Goal: Task Accomplishment & Management: Use online tool/utility

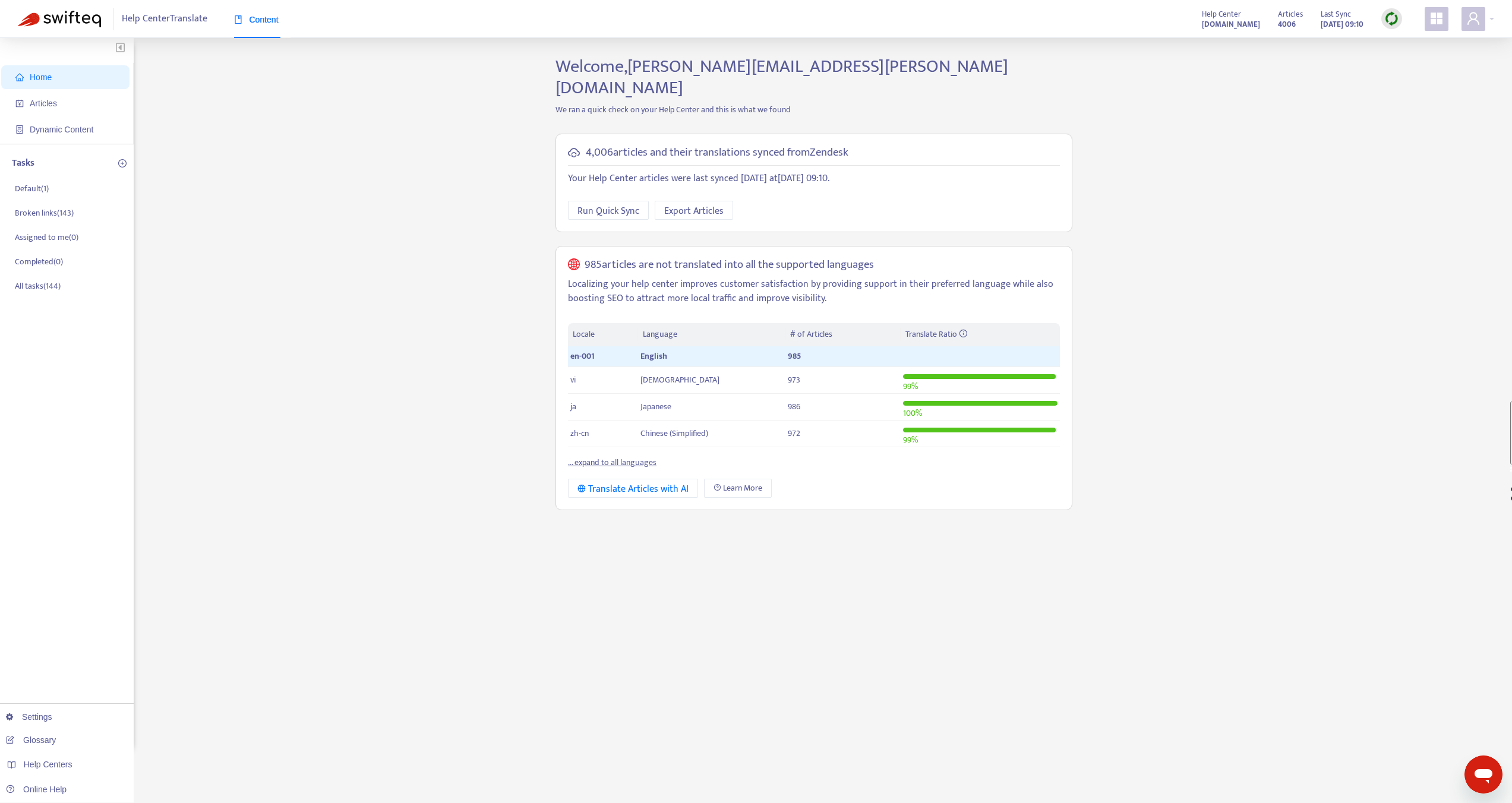
click at [1225, 25] on strong "help.shopline.com" at bounding box center [1231, 24] width 58 height 13
click at [1472, 25] on icon "user" at bounding box center [1473, 18] width 14 height 14
click at [1421, 139] on span "Help Centers" at bounding box center [1404, 145] width 44 height 14
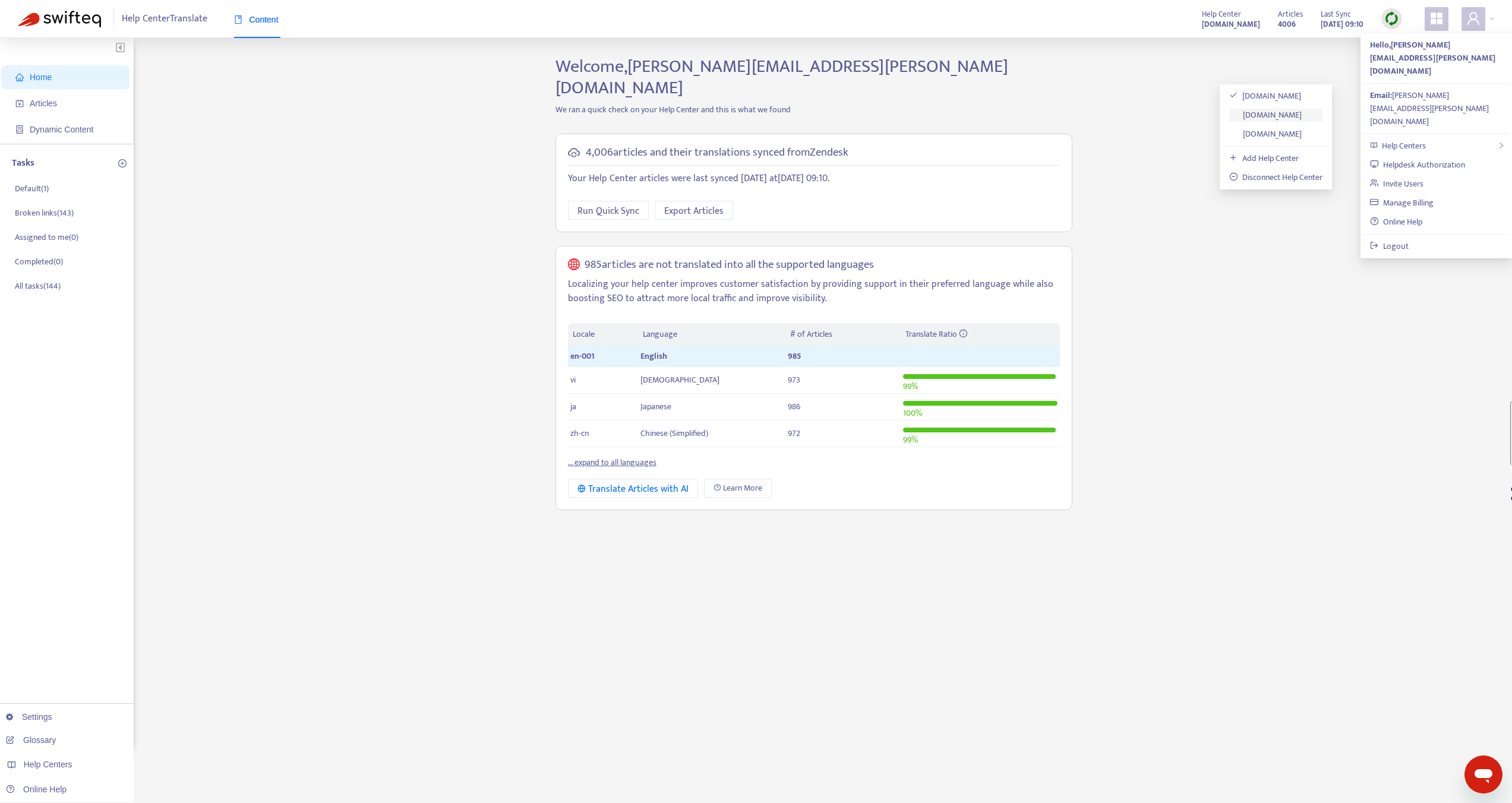
click at [1285, 117] on link "support.shoplineapp.com" at bounding box center [1266, 115] width 73 height 14
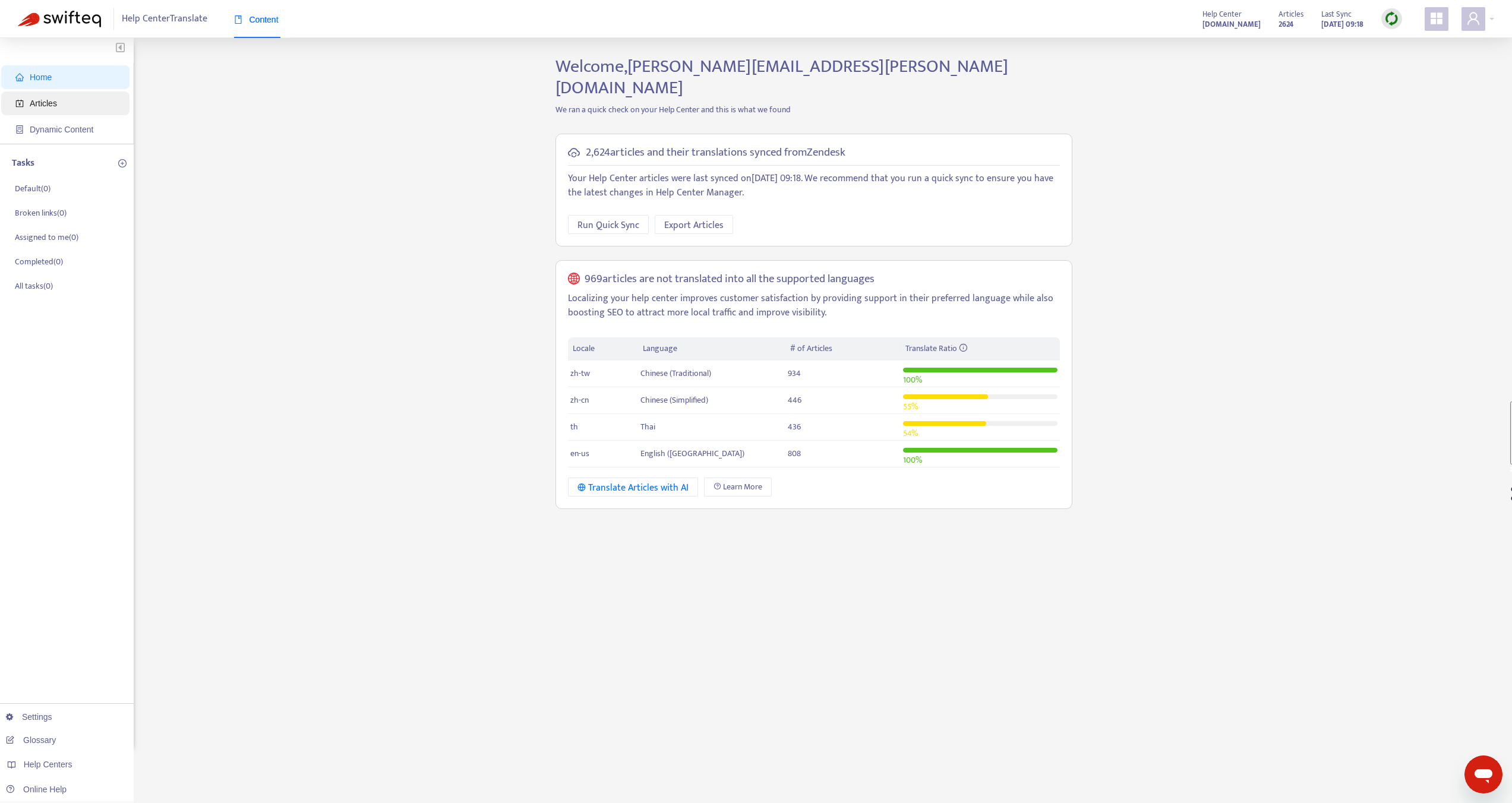
click at [59, 102] on span "Articles" at bounding box center [68, 103] width 105 height 24
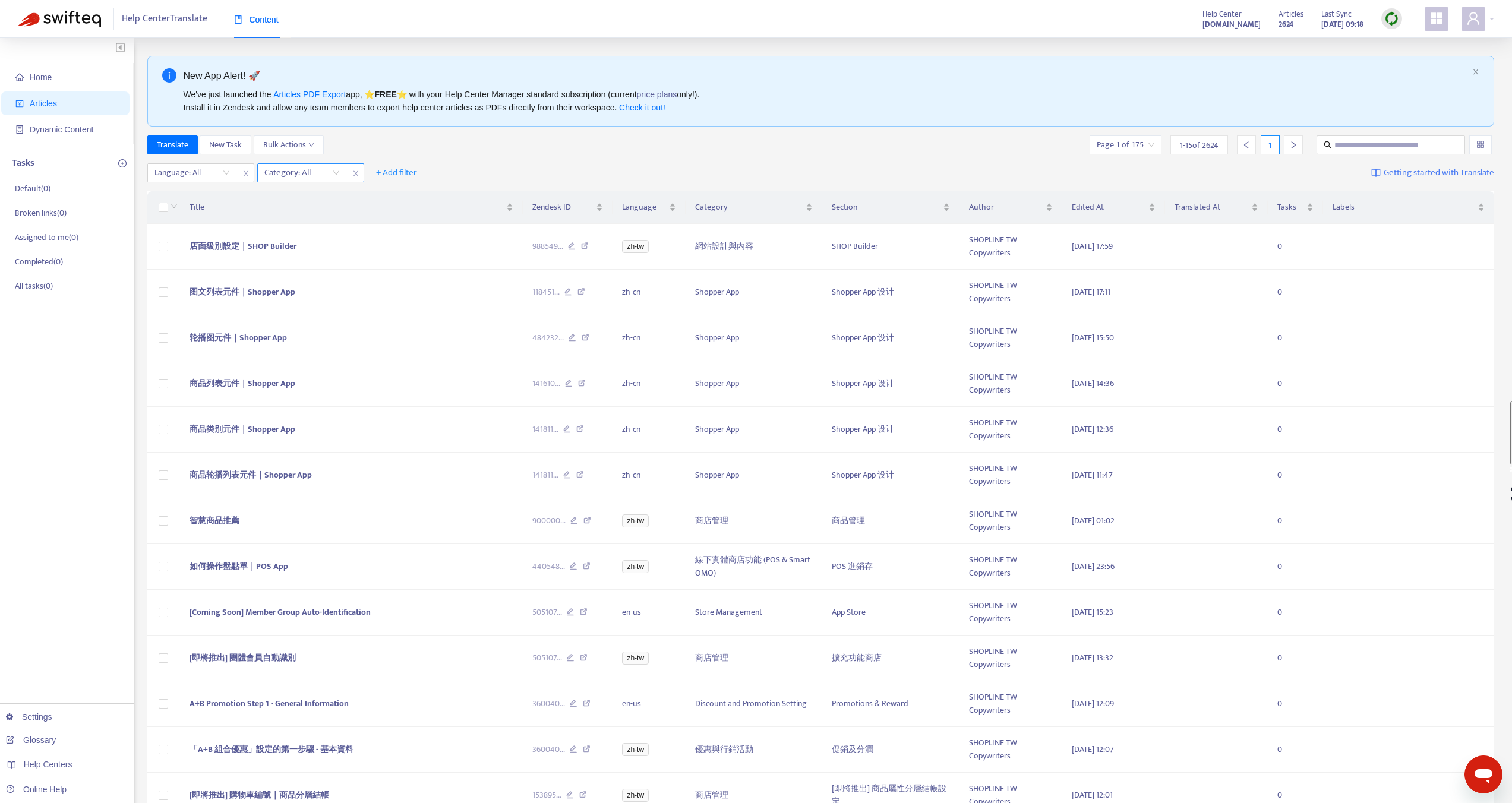
click at [299, 167] on div at bounding box center [296, 172] width 72 height 14
click at [307, 199] on div "新手開店 - 快速建立您的網路商店" at bounding box center [370, 195] width 207 height 13
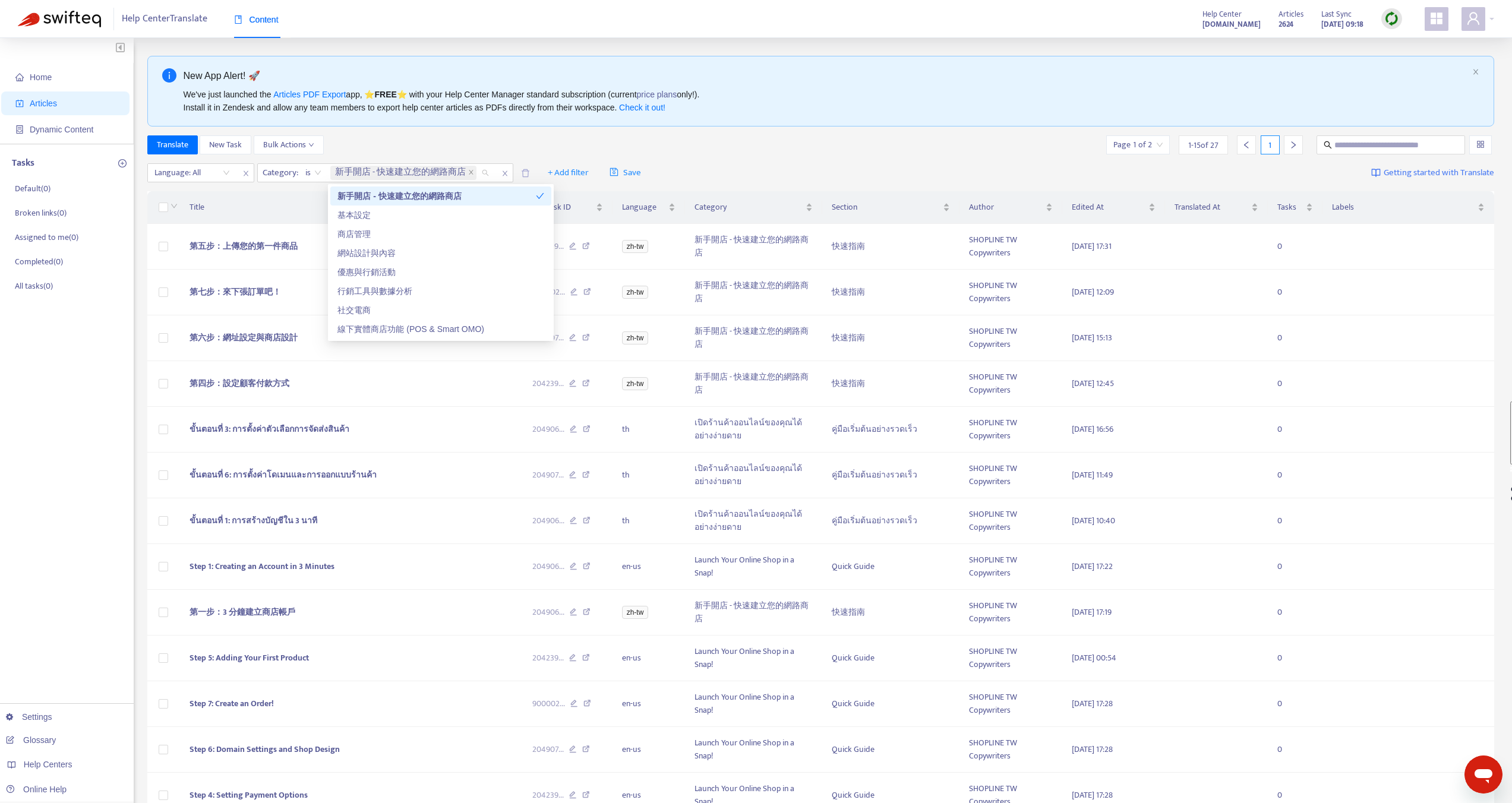
click at [303, 201] on span "Title" at bounding box center [347, 207] width 315 height 13
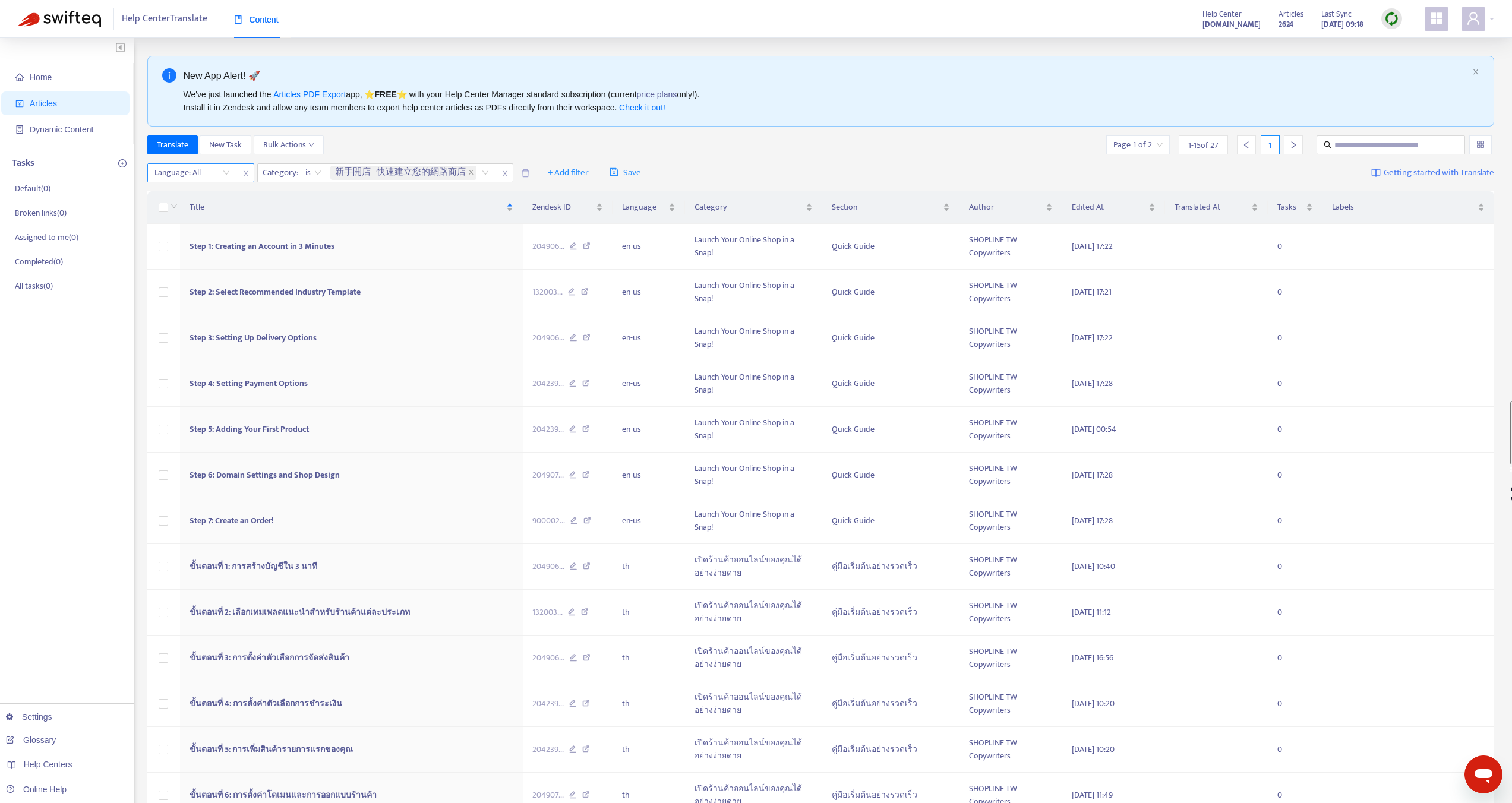
click at [205, 169] on div at bounding box center [186, 172] width 72 height 14
click at [177, 216] on div "zh-tw" at bounding box center [260, 215] width 207 height 13
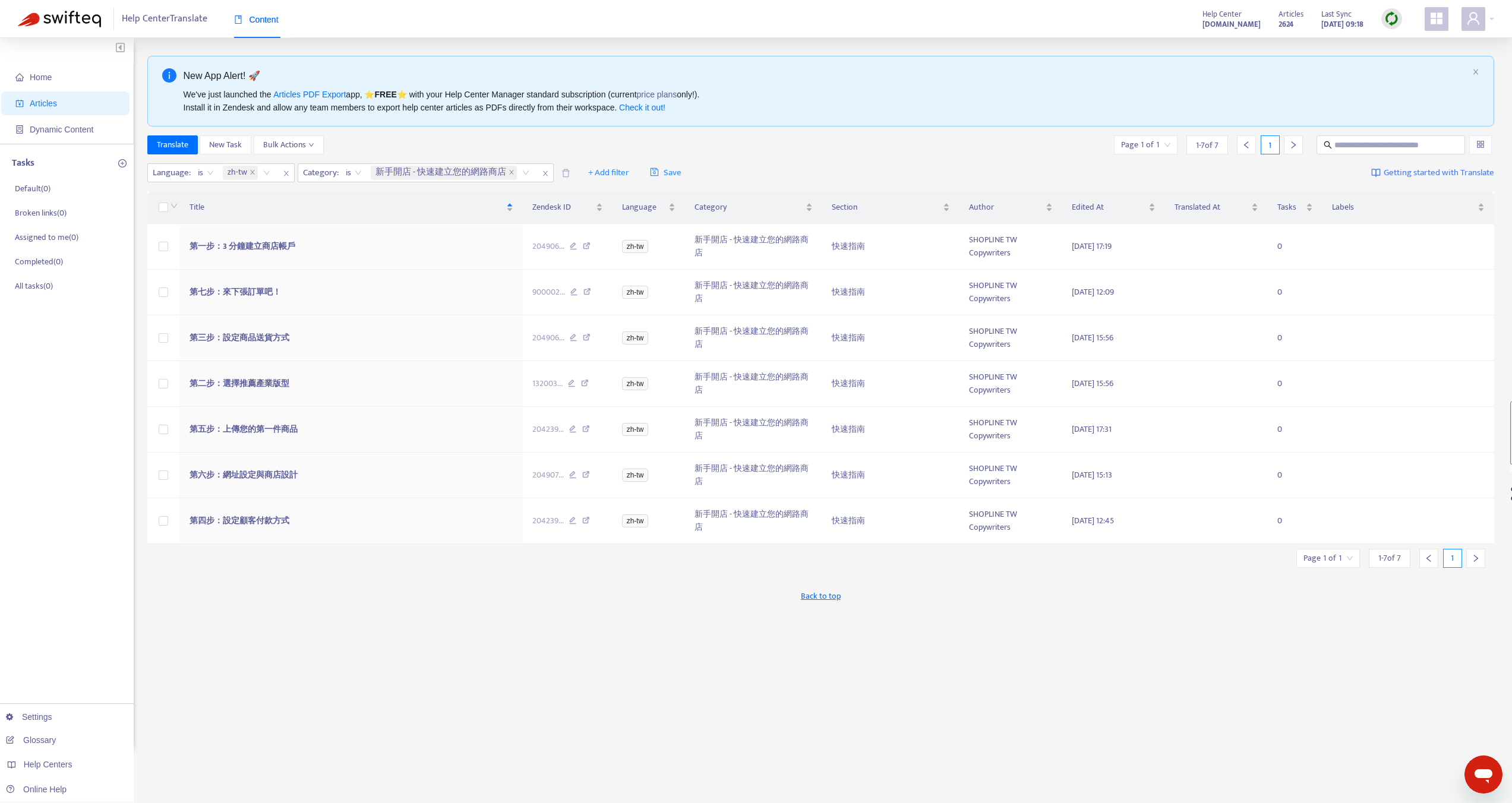
click at [467, 146] on div "Translate New Task Bulk Actions Page 1 of 1 1 - 7 of 7 1" at bounding box center [821, 145] width 1348 height 19
click at [1394, 19] on img at bounding box center [1392, 19] width 15 height 15
click at [1420, 65] on link "Full Sync" at bounding box center [1412, 62] width 43 height 14
